Goal: Navigation & Orientation: Find specific page/section

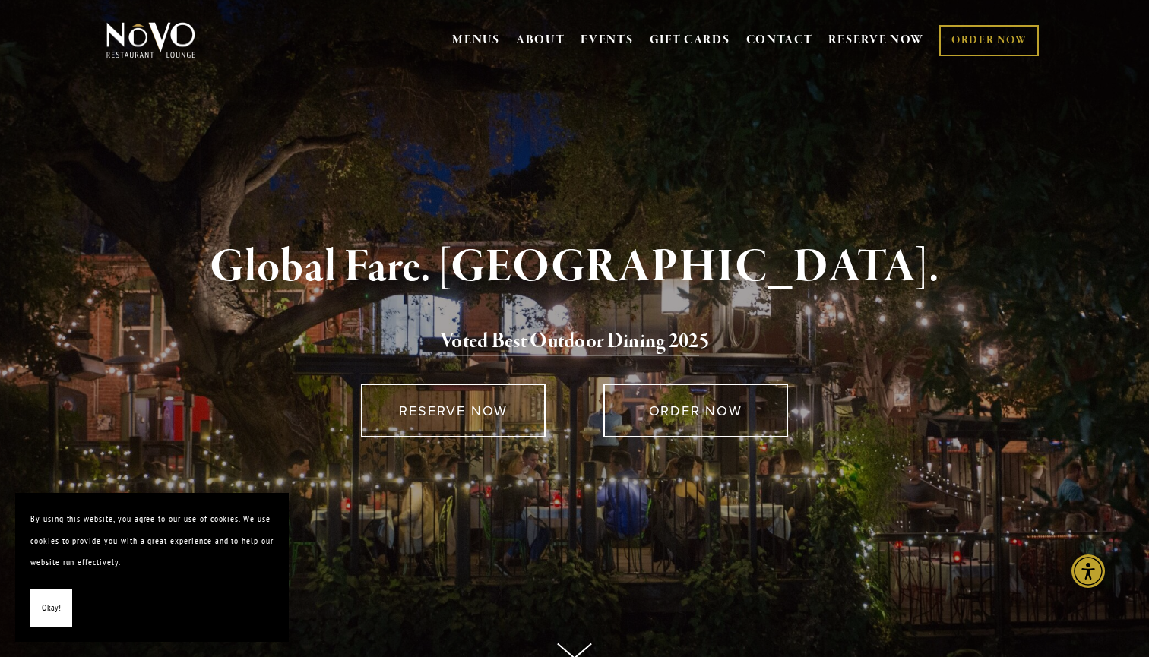
scroll to position [2, 0]
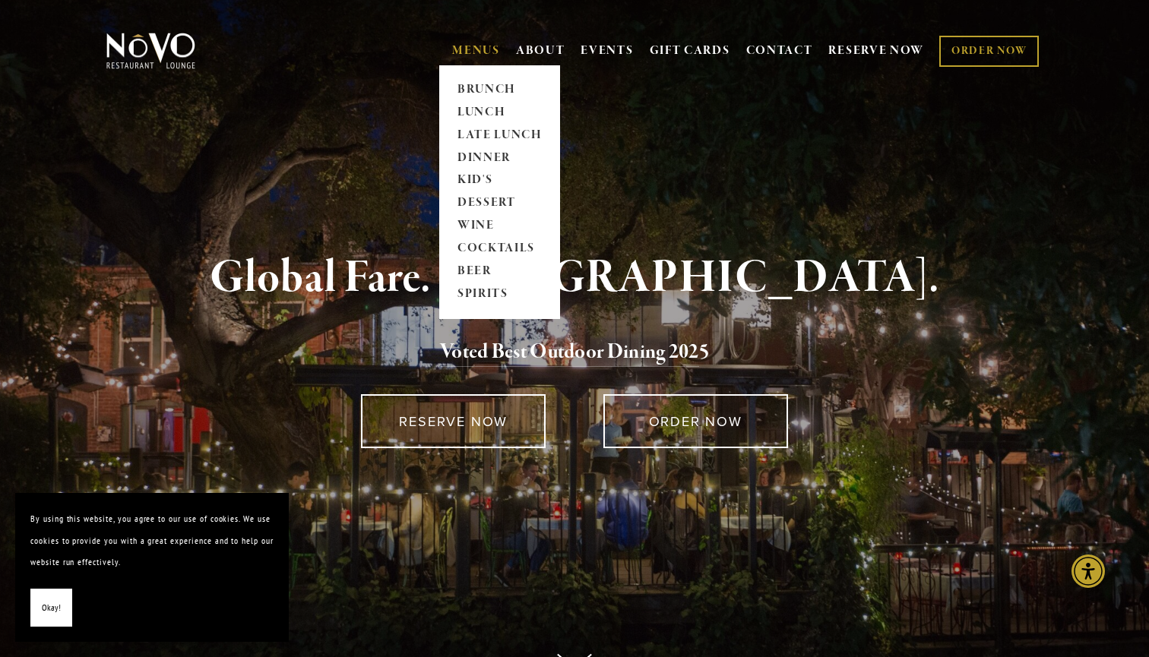
click at [476, 55] on link "MENUS" at bounding box center [476, 50] width 48 height 15
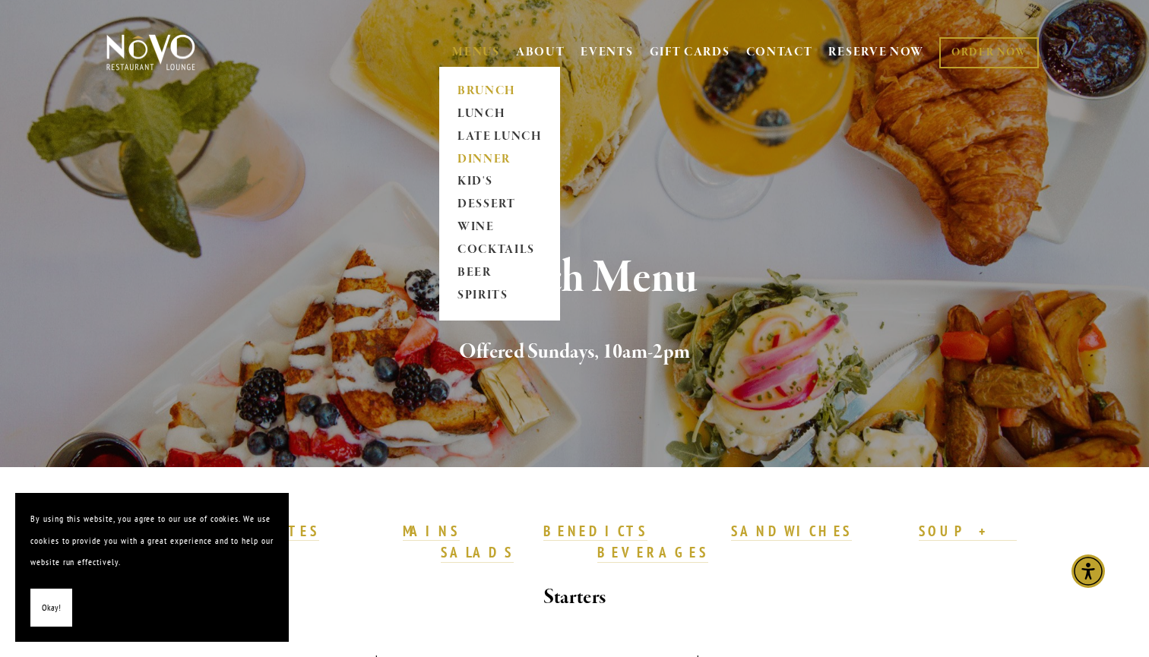
click at [476, 160] on link "DINNER" at bounding box center [499, 159] width 95 height 23
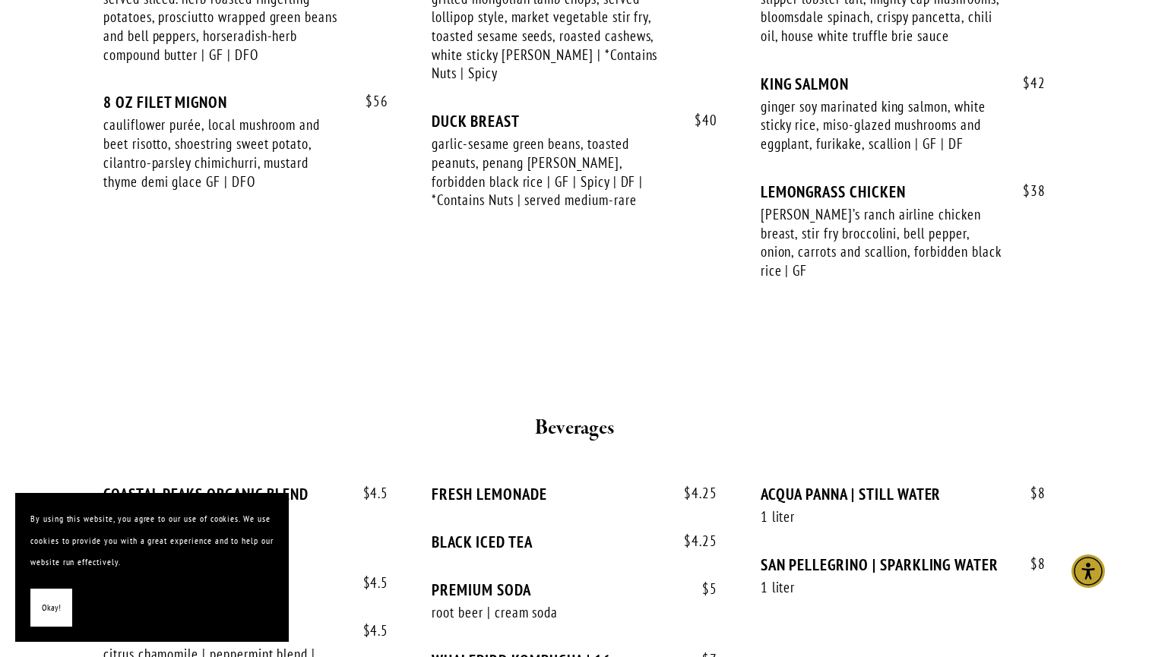
scroll to position [2707, 0]
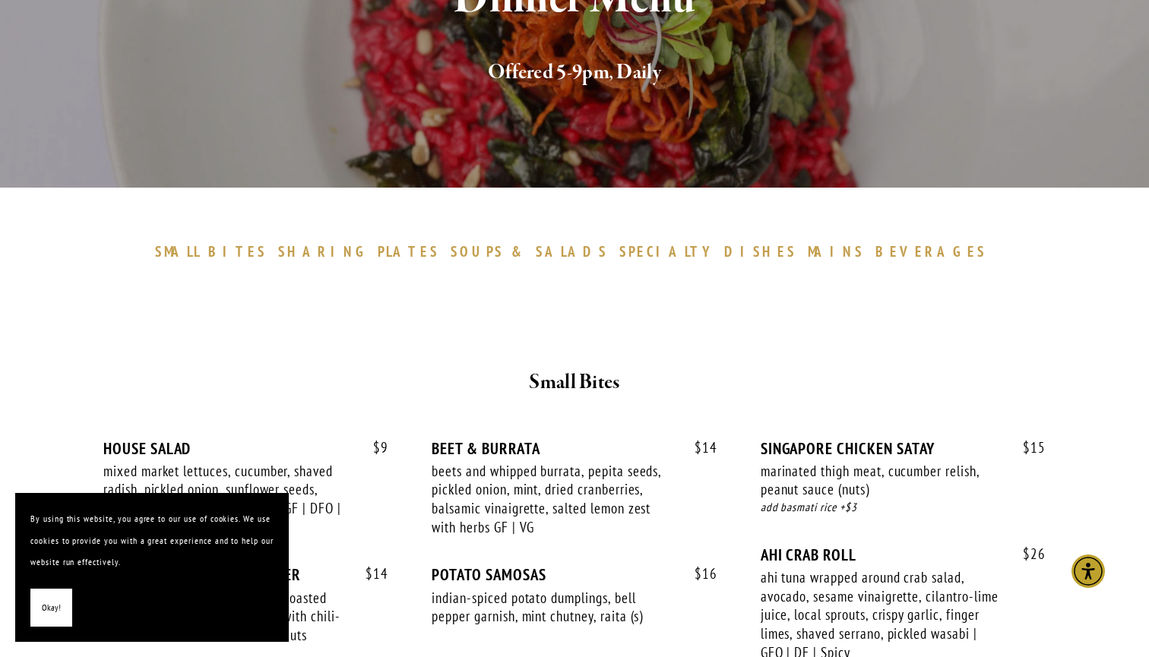
scroll to position [335, 0]
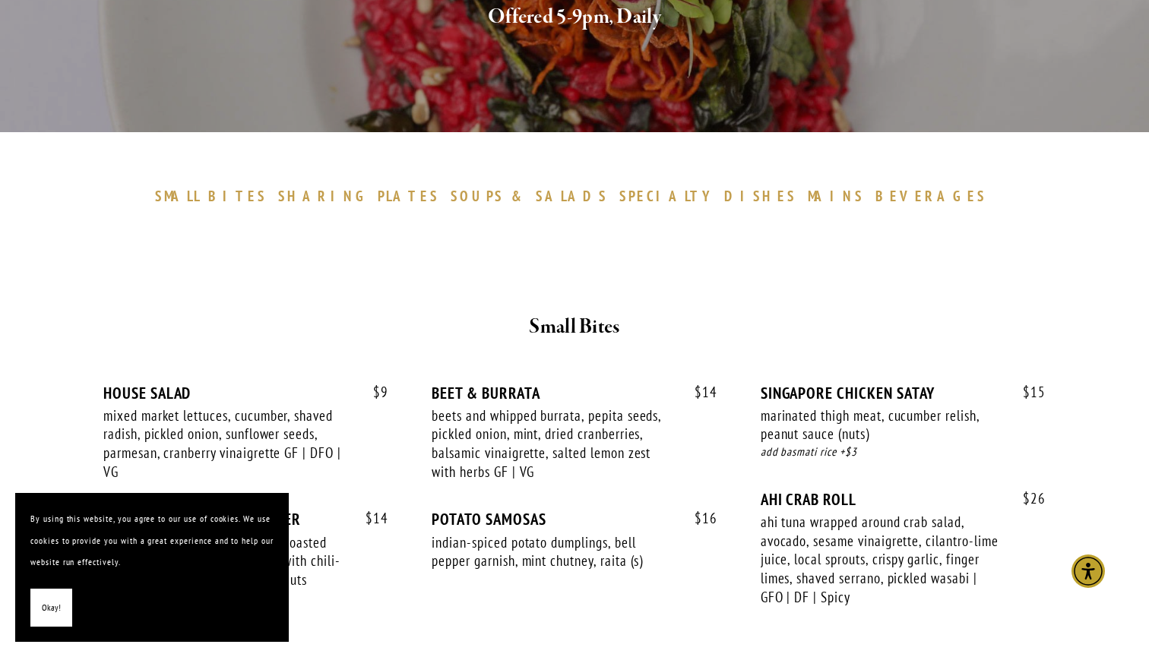
click at [724, 196] on span "DISHES" at bounding box center [760, 196] width 72 height 18
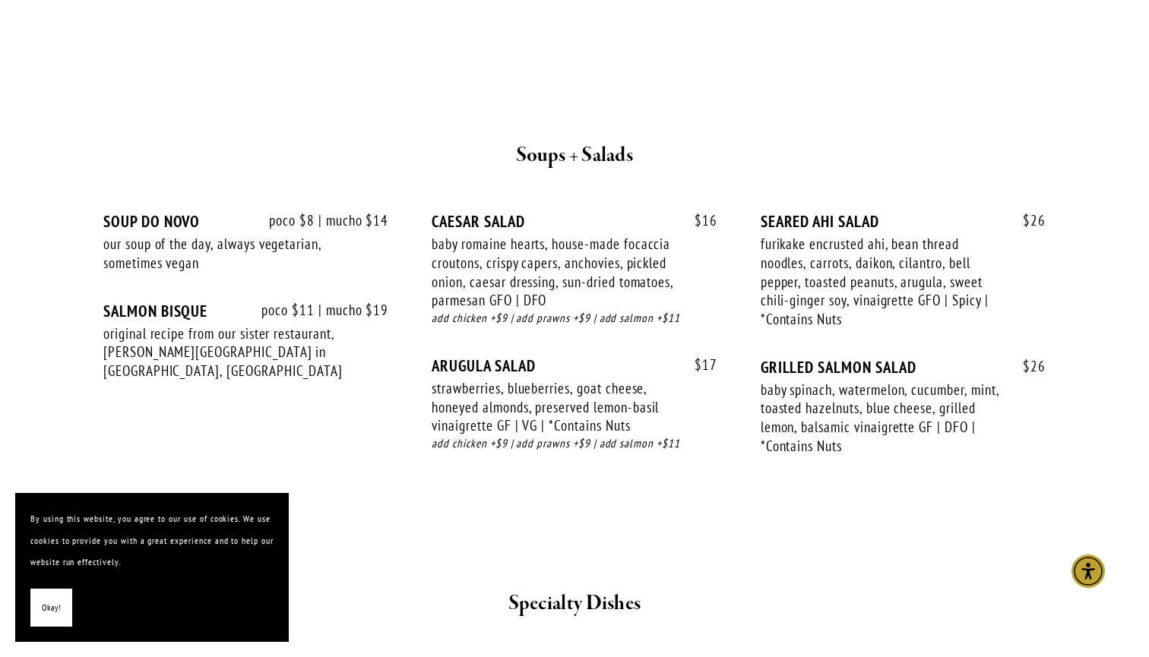
scroll to position [1548, 0]
